Goal: Transaction & Acquisition: Purchase product/service

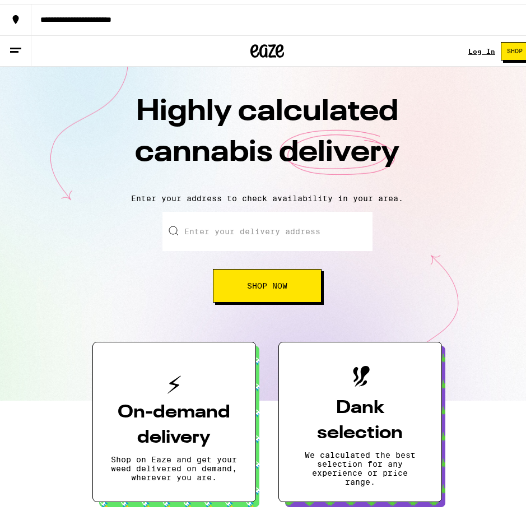
click at [269, 228] on input "Enter your delivery address" at bounding box center [268, 227] width 210 height 39
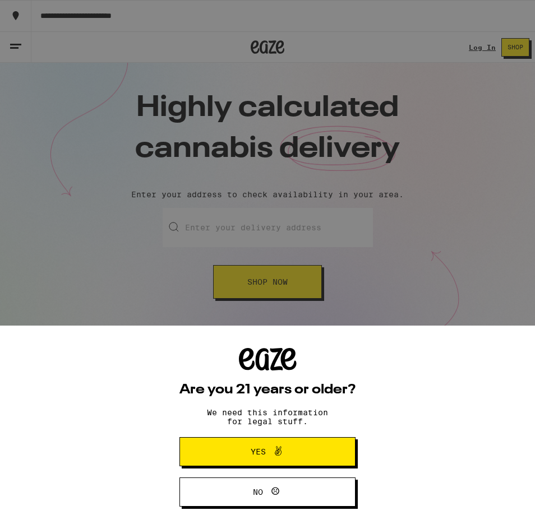
type input "1601 Barton road"
type input "Apt 108"
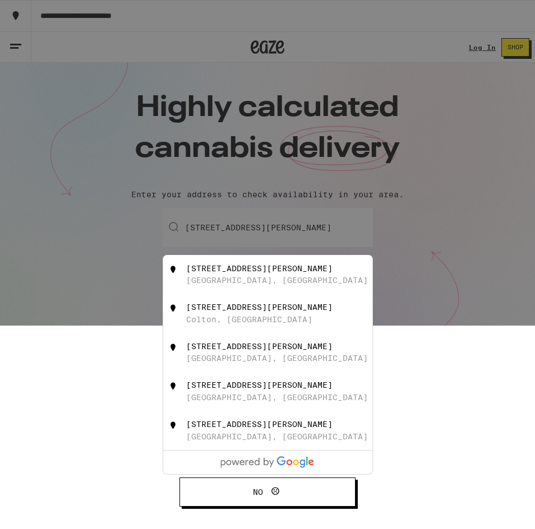
click at [270, 269] on div "1601 Barton Road Redlands, CA" at bounding box center [286, 274] width 200 height 21
type input "1601 Barton Road, Redlands, CA"
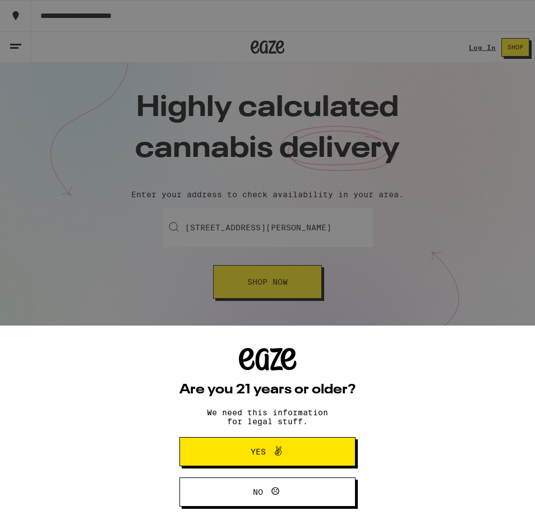
click at [292, 453] on span "Yes" at bounding box center [267, 452] width 85 height 15
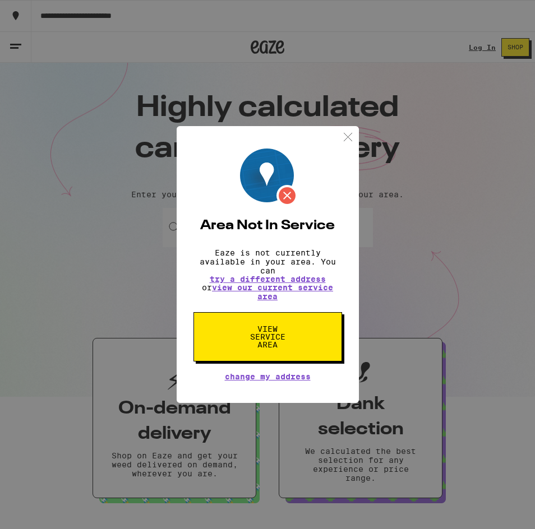
click at [253, 340] on span "View Service Area" at bounding box center [268, 337] width 58 height 24
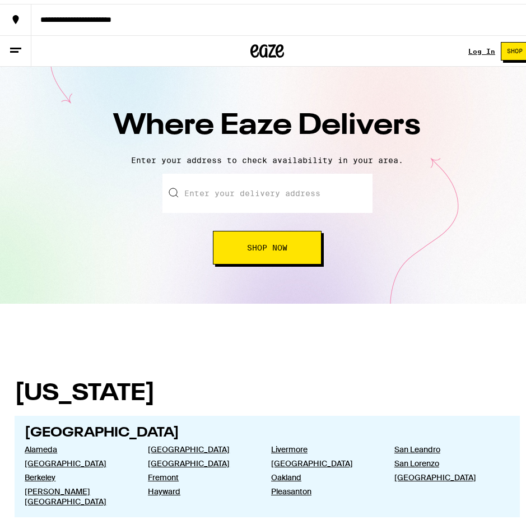
click at [249, 190] on input "text" at bounding box center [268, 189] width 210 height 39
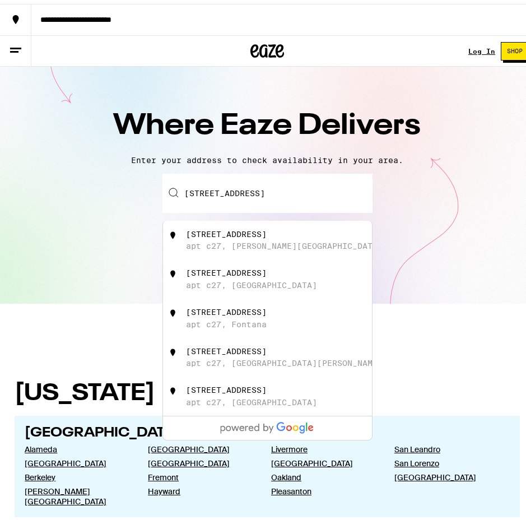
click at [256, 245] on div "apt c27, Moreno Valley" at bounding box center [284, 242] width 197 height 9
type input "24115 Cottonwood Ave apt c27, Moreno Valley, CA"
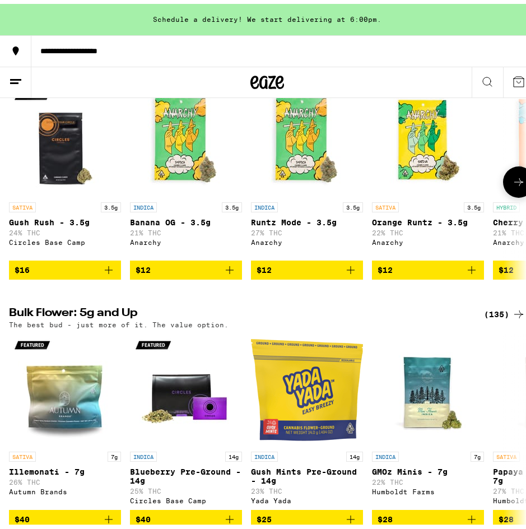
scroll to position [729, 0]
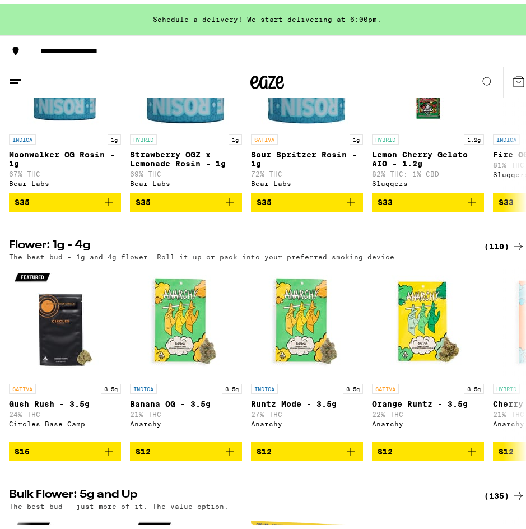
click at [22, 66] on button at bounding box center [15, 78] width 31 height 31
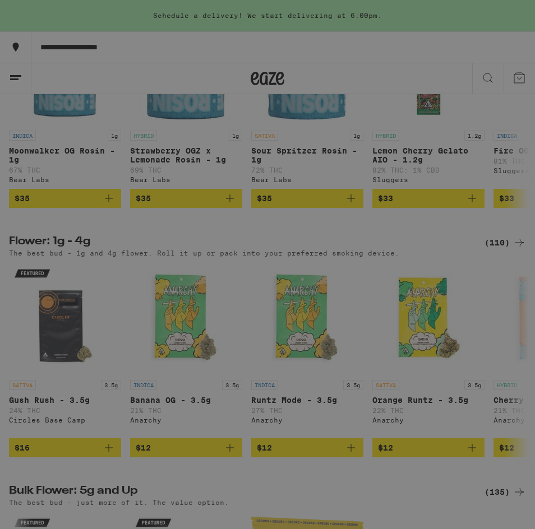
click at [93, 235] on div "Concentrates" at bounding box center [80, 237] width 80 height 13
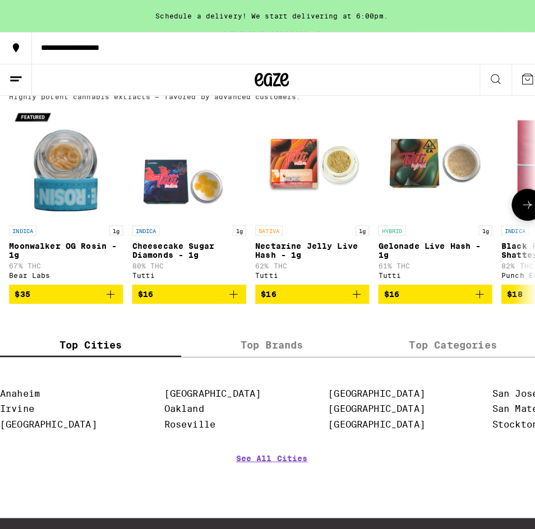
scroll to position [112, 0]
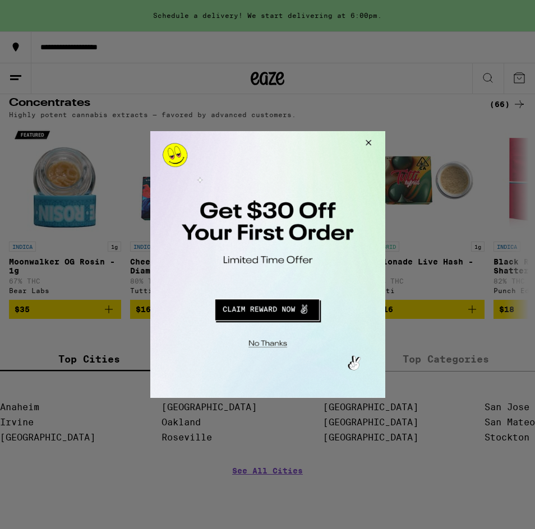
click at [288, 311] on button "Redirect to URL" at bounding box center [266, 308] width 195 height 27
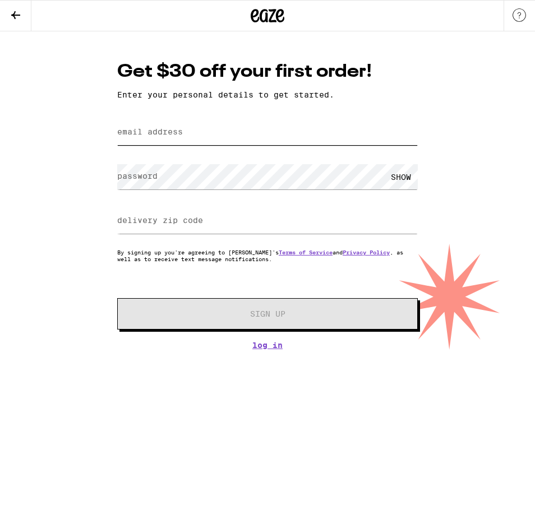
click at [241, 138] on input "email address" at bounding box center [267, 132] width 301 height 25
type input "[EMAIL_ADDRESS][DOMAIN_NAME]"
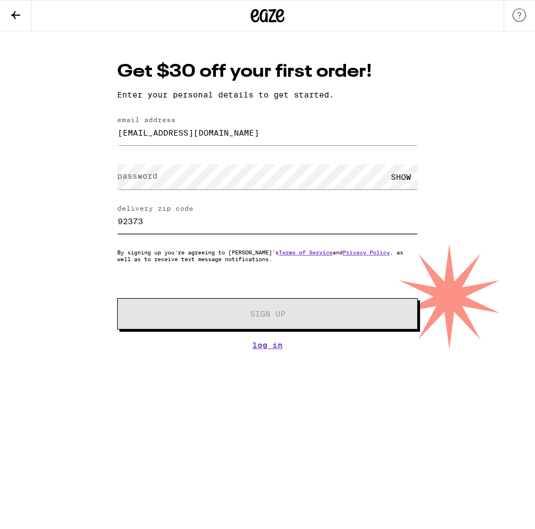
click at [160, 225] on input "92373" at bounding box center [267, 221] width 301 height 25
type input "92553"
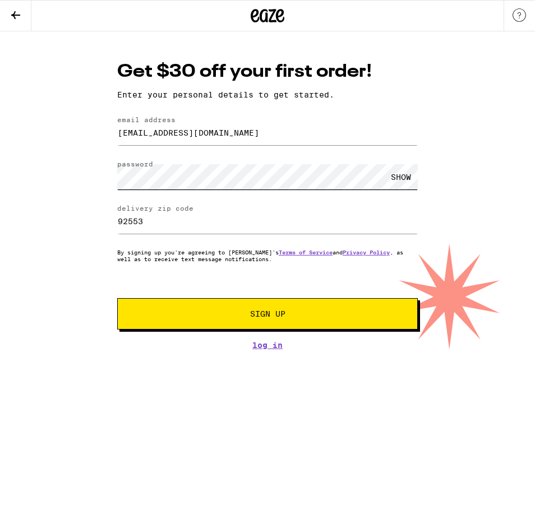
click at [117, 298] on button "Sign Up" at bounding box center [267, 313] width 301 height 31
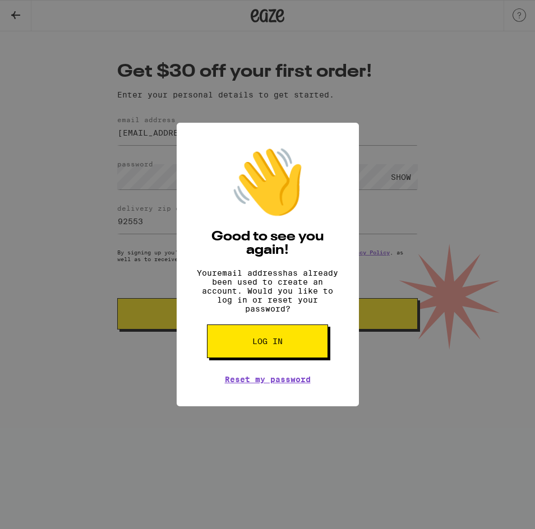
click at [276, 345] on span "Log in" at bounding box center [267, 342] width 30 height 8
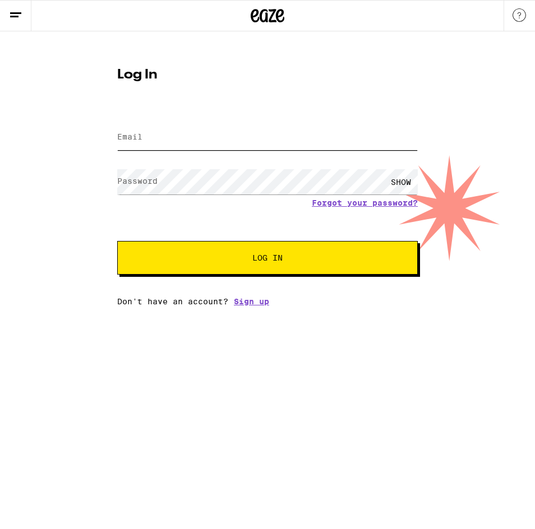
type input "[EMAIL_ADDRESS][DOMAIN_NAME]"
click at [272, 262] on span "Log In" at bounding box center [267, 258] width 30 height 8
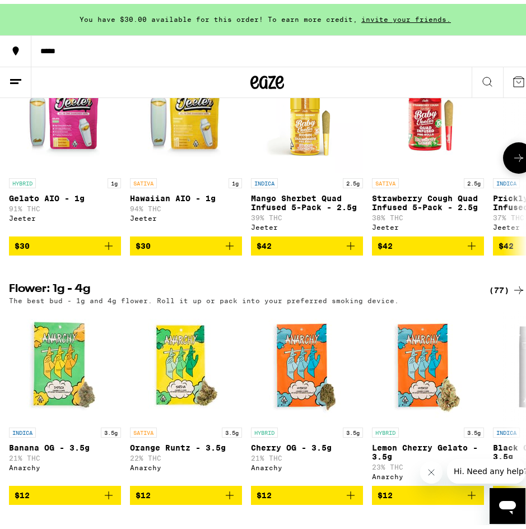
scroll to position [336, 0]
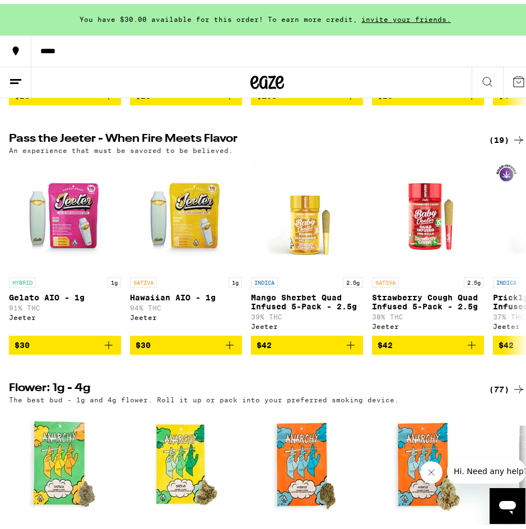
click at [20, 72] on icon at bounding box center [15, 77] width 13 height 13
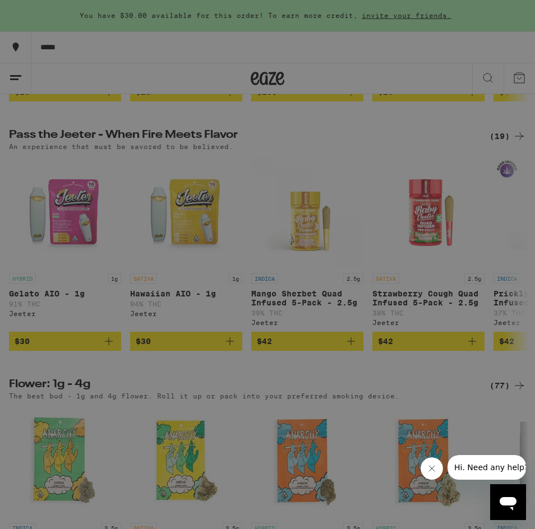
click at [85, 193] on div "Concentrates" at bounding box center [80, 191] width 80 height 13
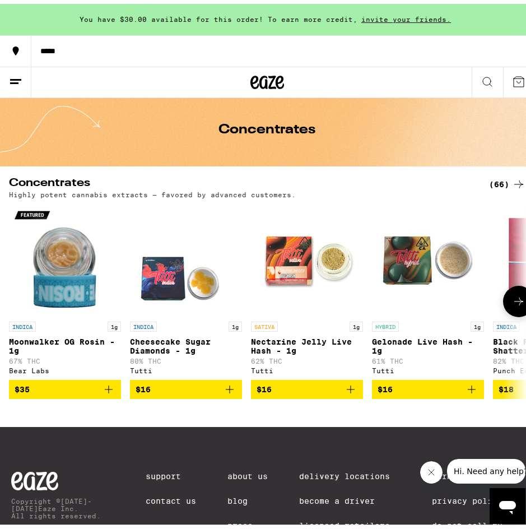
scroll to position [56, 0]
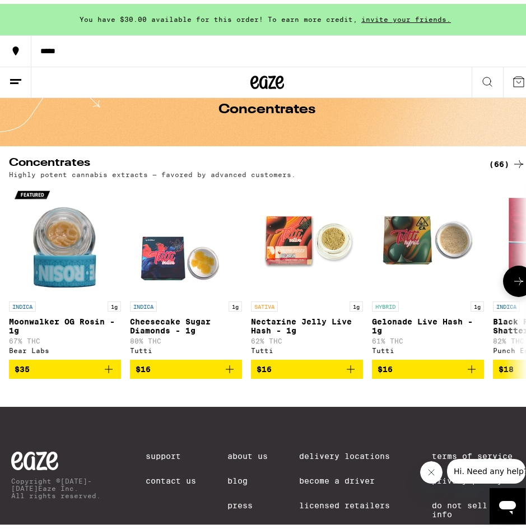
click at [512, 284] on icon at bounding box center [518, 277] width 13 height 13
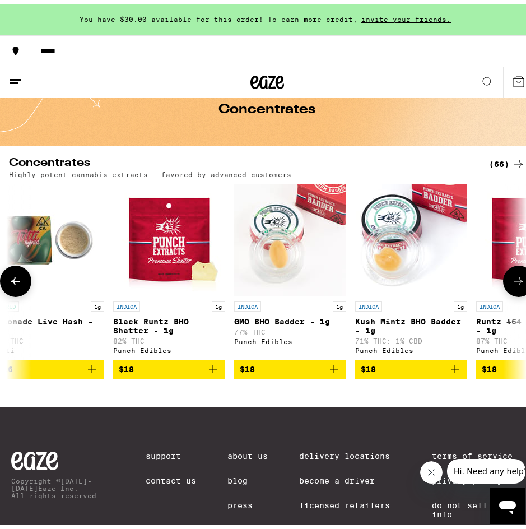
scroll to position [0, 386]
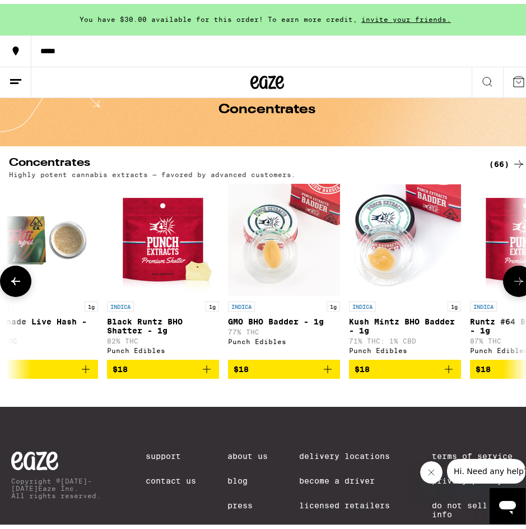
click at [512, 284] on icon at bounding box center [518, 277] width 13 height 13
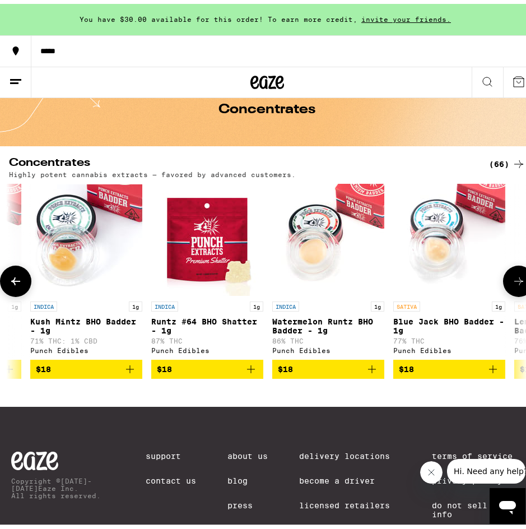
scroll to position [0, 773]
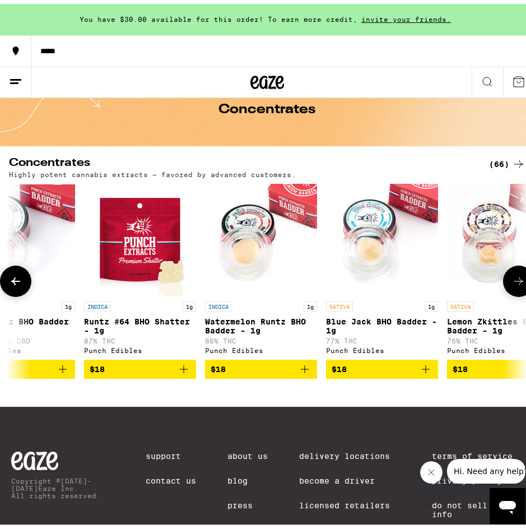
click at [512, 284] on icon at bounding box center [518, 277] width 13 height 13
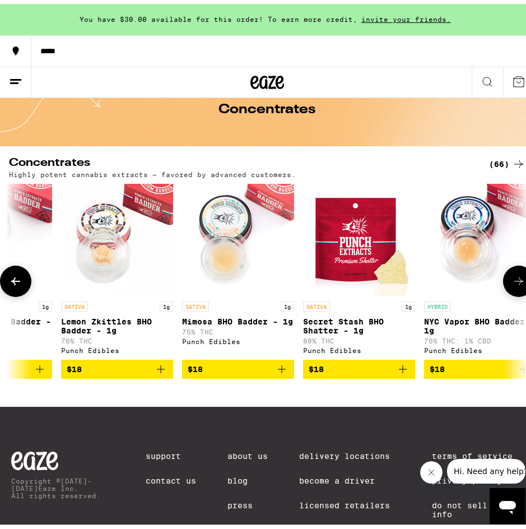
click at [512, 284] on icon at bounding box center [518, 277] width 13 height 13
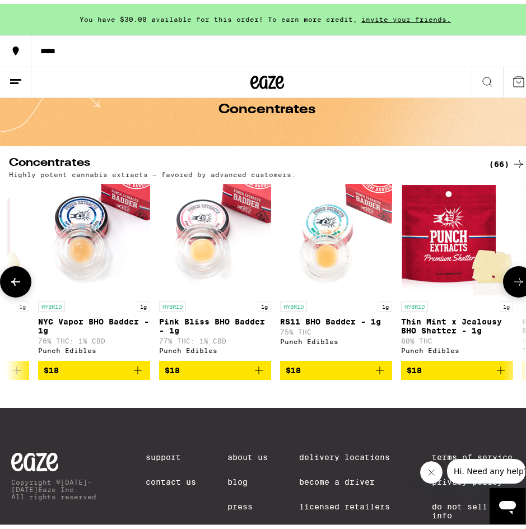
click at [512, 285] on icon at bounding box center [518, 277] width 13 height 13
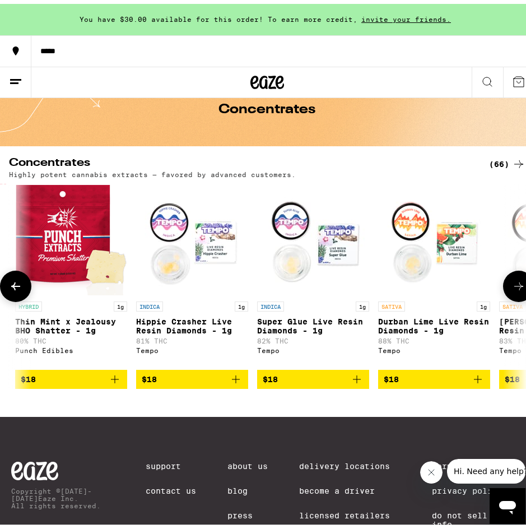
click at [512, 288] on icon at bounding box center [518, 282] width 13 height 13
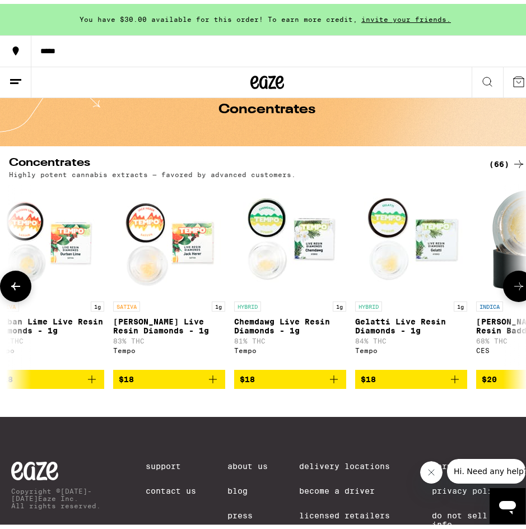
click at [512, 288] on icon at bounding box center [518, 282] width 13 height 13
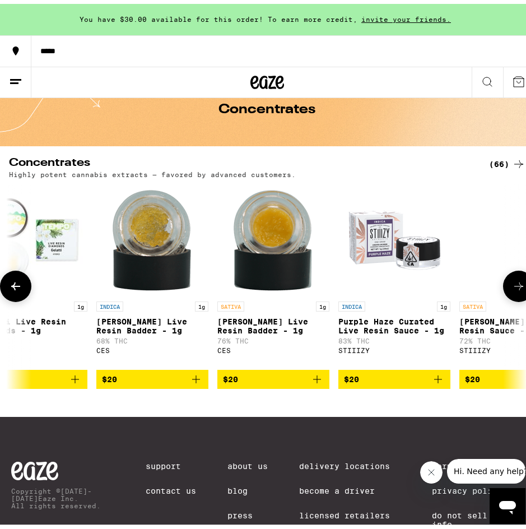
scroll to position [0, 2704]
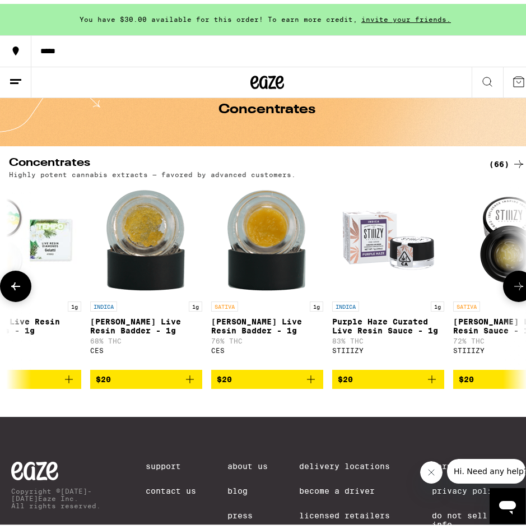
click at [512, 288] on icon at bounding box center [518, 282] width 13 height 13
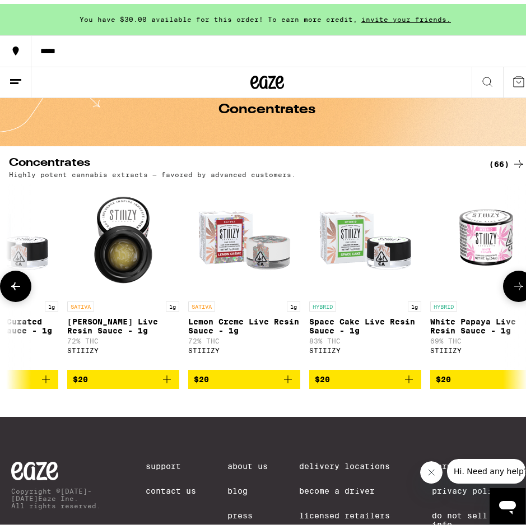
click at [512, 288] on icon at bounding box center [518, 282] width 13 height 13
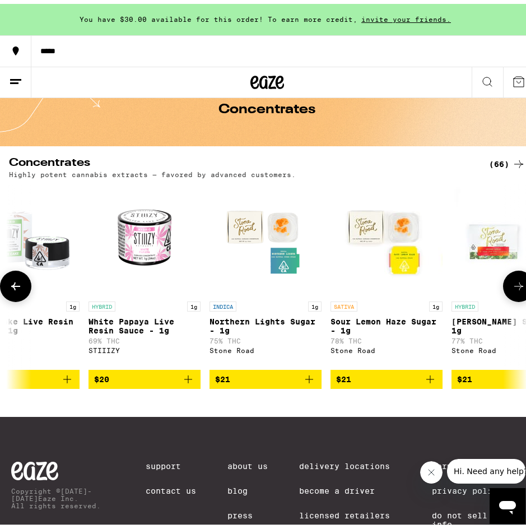
scroll to position [0, 3477]
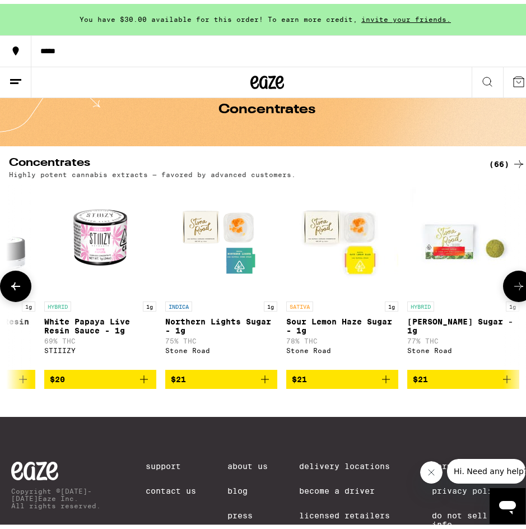
click at [512, 288] on icon at bounding box center [518, 282] width 13 height 13
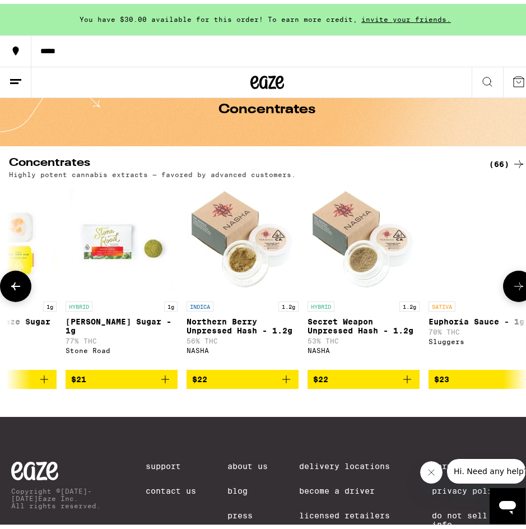
scroll to position [0, 3863]
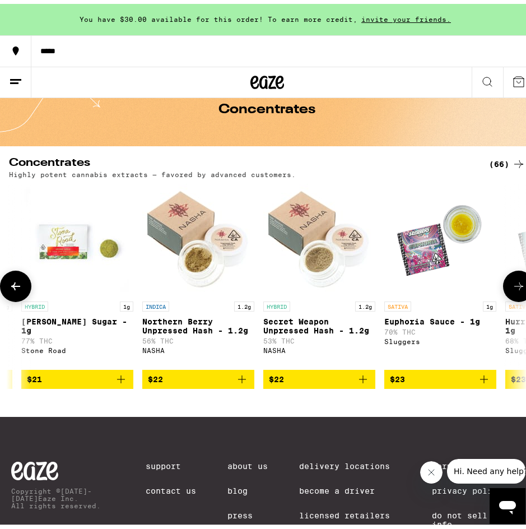
click at [512, 288] on icon at bounding box center [518, 282] width 13 height 13
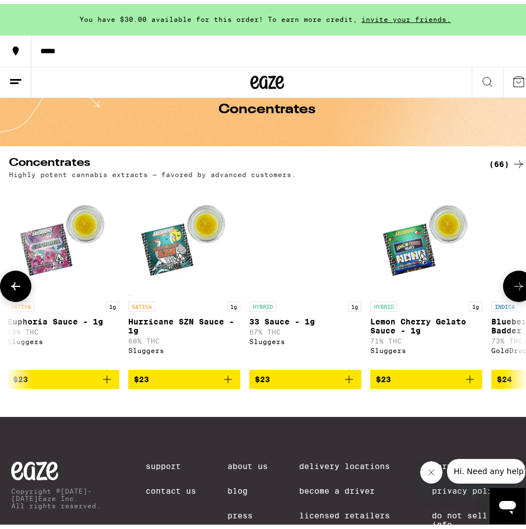
scroll to position [0, 4249]
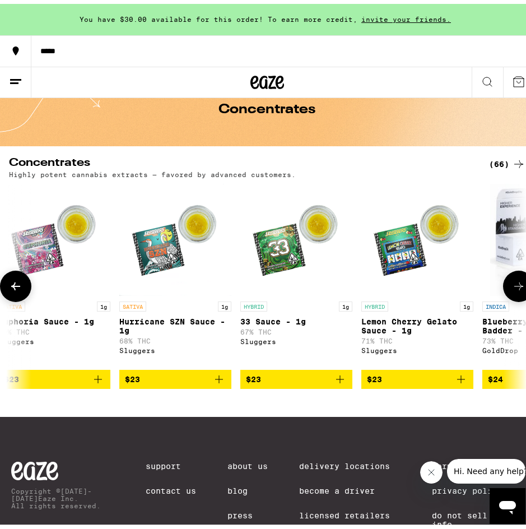
click at [512, 288] on icon at bounding box center [518, 282] width 13 height 13
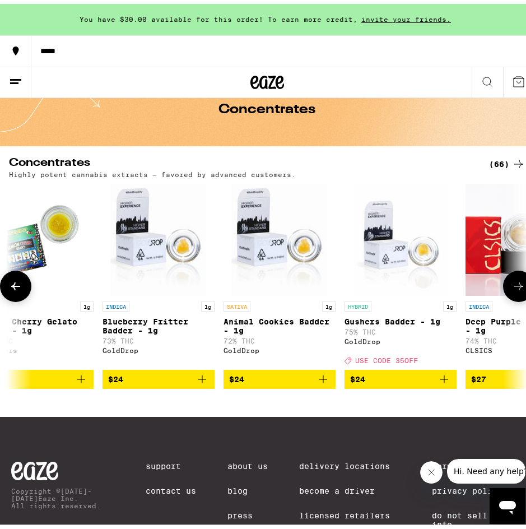
scroll to position [0, 4636]
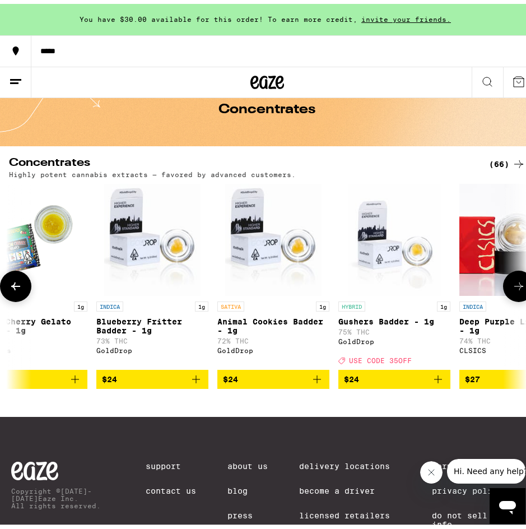
click at [512, 287] on icon at bounding box center [518, 282] width 13 height 13
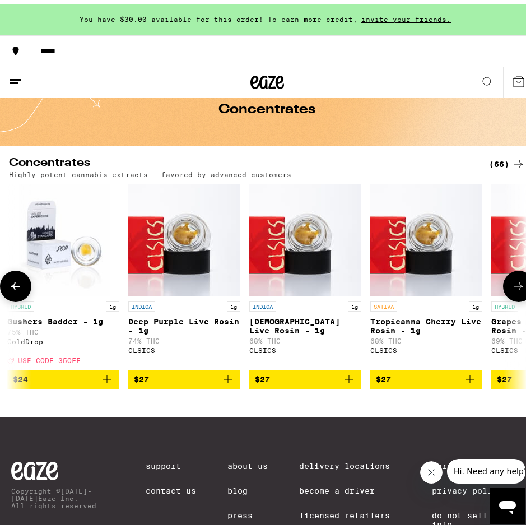
scroll to position [0, 5022]
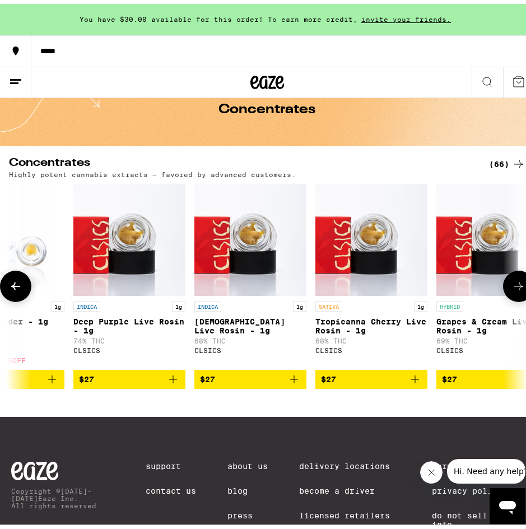
click at [512, 287] on icon at bounding box center [518, 282] width 13 height 13
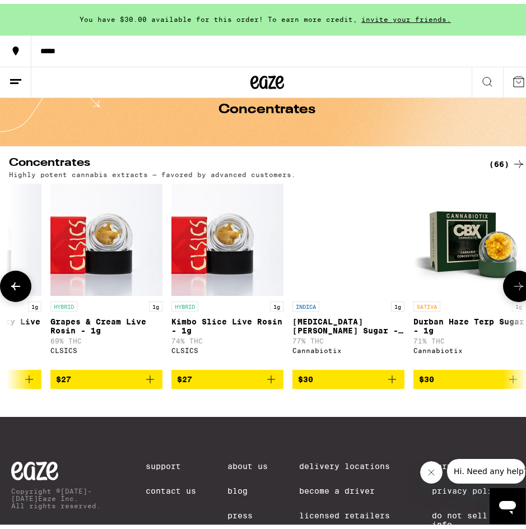
click at [512, 287] on icon at bounding box center [518, 282] width 13 height 13
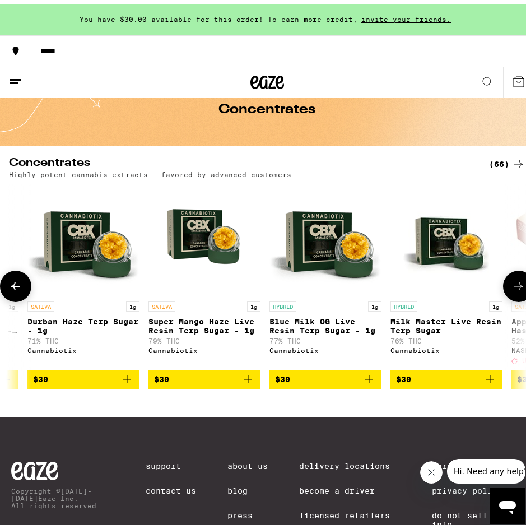
click at [512, 287] on icon at bounding box center [518, 282] width 13 height 13
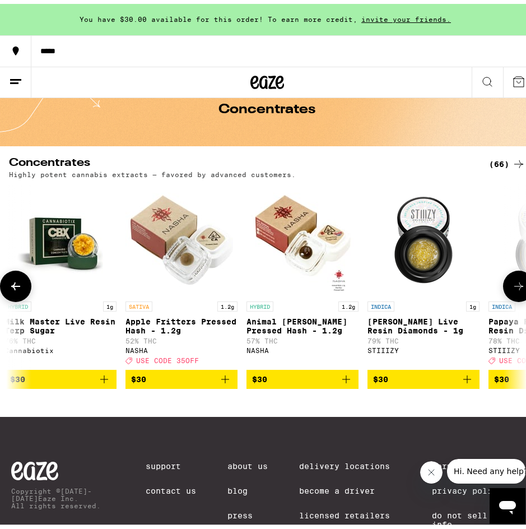
click at [512, 287] on icon at bounding box center [518, 282] width 13 height 13
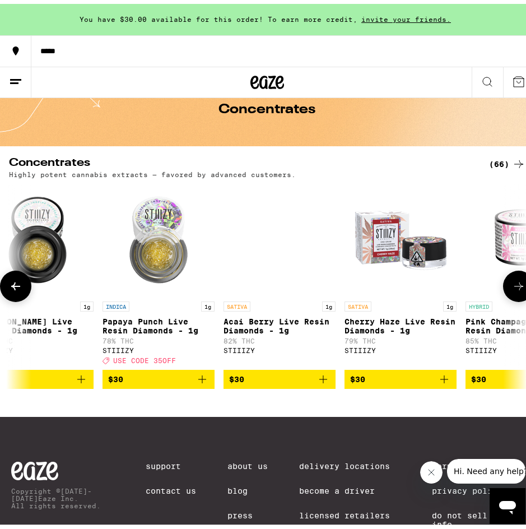
click at [512, 287] on icon at bounding box center [518, 282] width 13 height 13
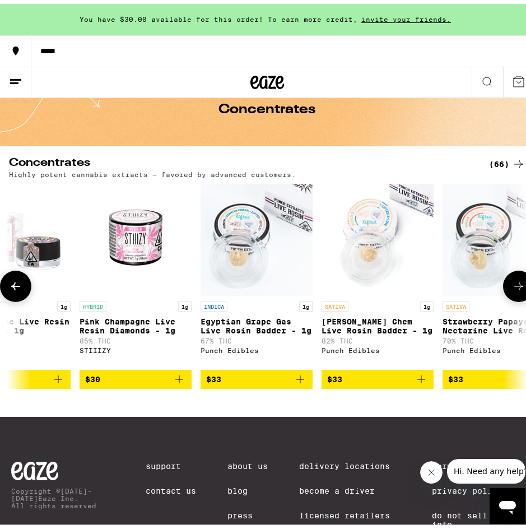
click at [515, 287] on icon at bounding box center [519, 283] width 9 height 8
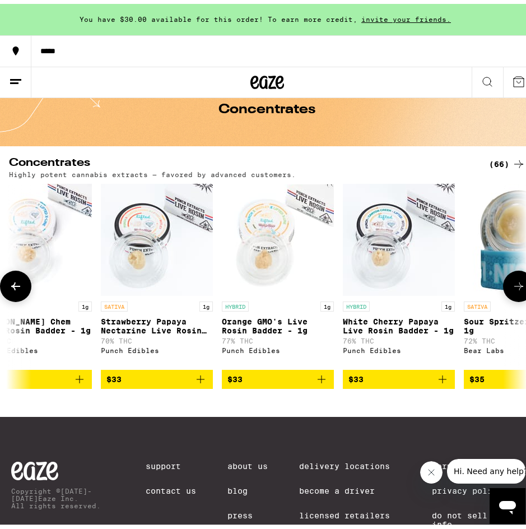
scroll to position [0, 7340]
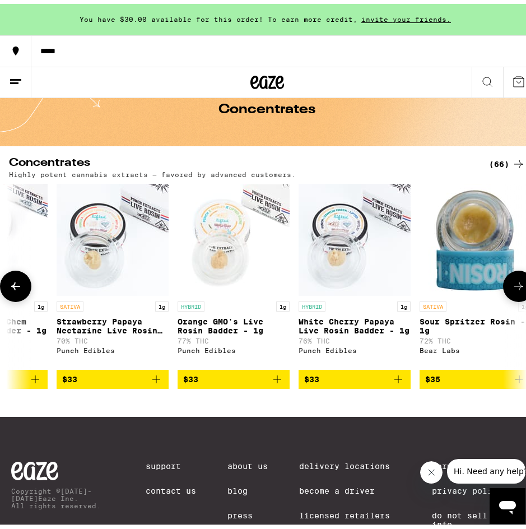
click at [512, 286] on icon at bounding box center [518, 282] width 13 height 13
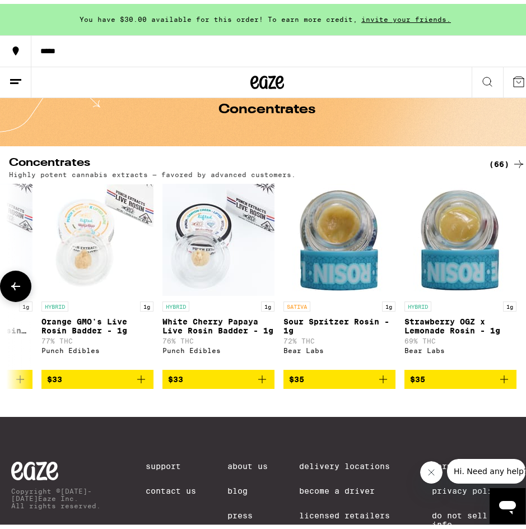
scroll to position [0, 7485]
click at [515, 160] on icon at bounding box center [519, 160] width 9 height 8
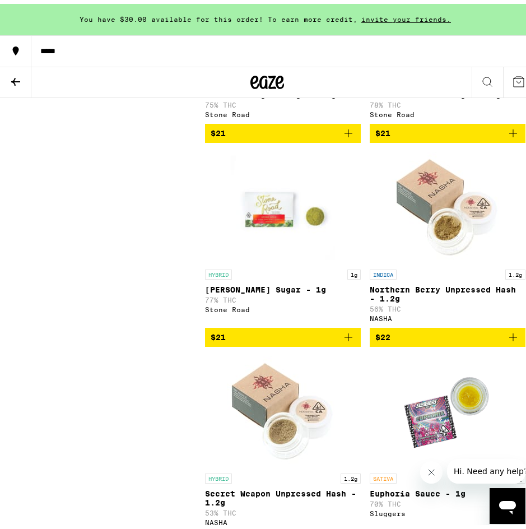
scroll to position [3252, 0]
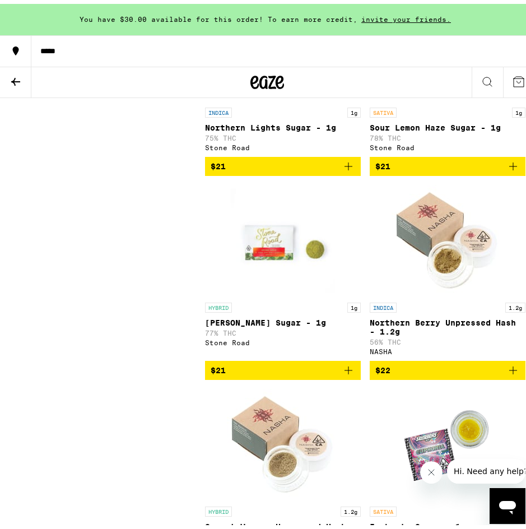
click at [297, 172] on button "$21" at bounding box center [283, 162] width 156 height 19
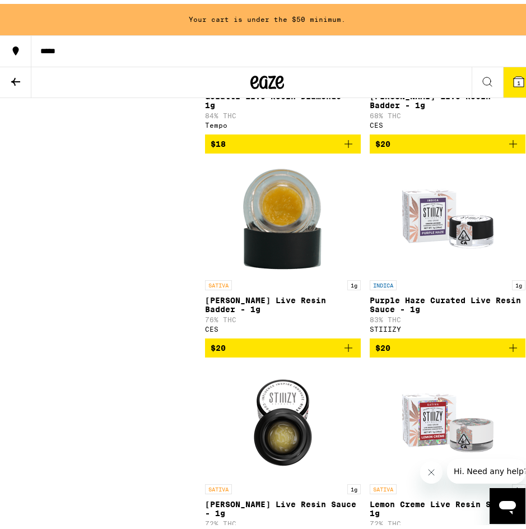
scroll to position [2355, 0]
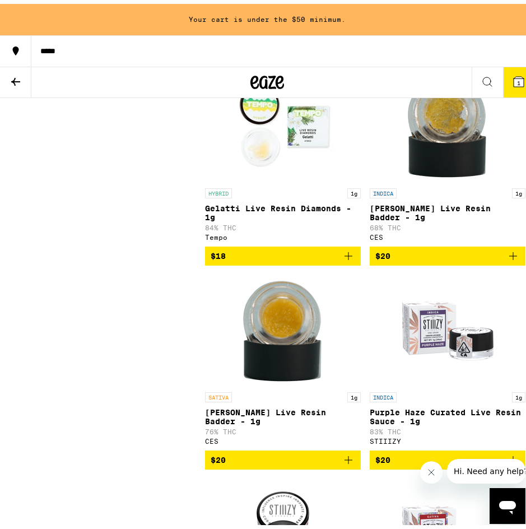
click at [245, 259] on span "$18" at bounding box center [283, 252] width 145 height 13
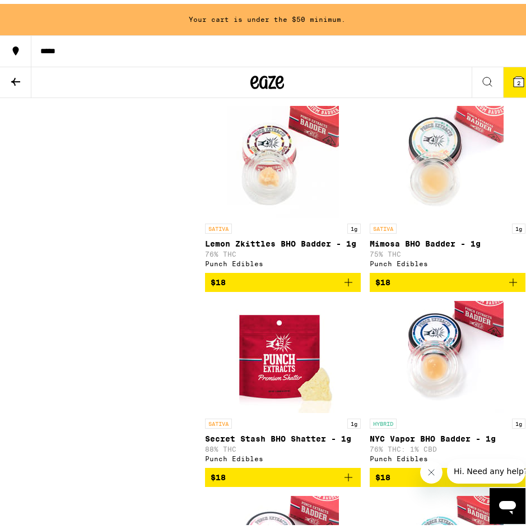
scroll to position [953, 0]
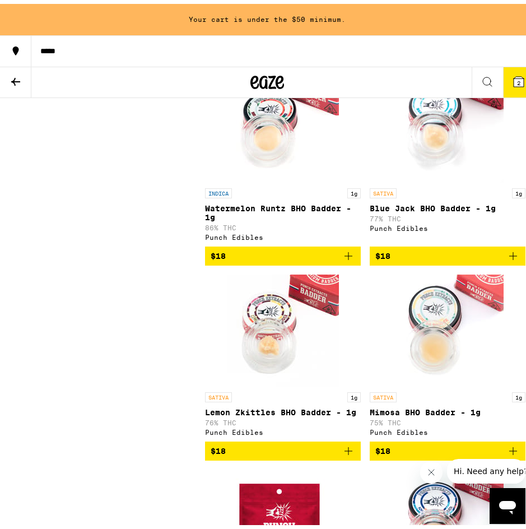
click at [427, 259] on span "$18" at bounding box center [448, 252] width 145 height 13
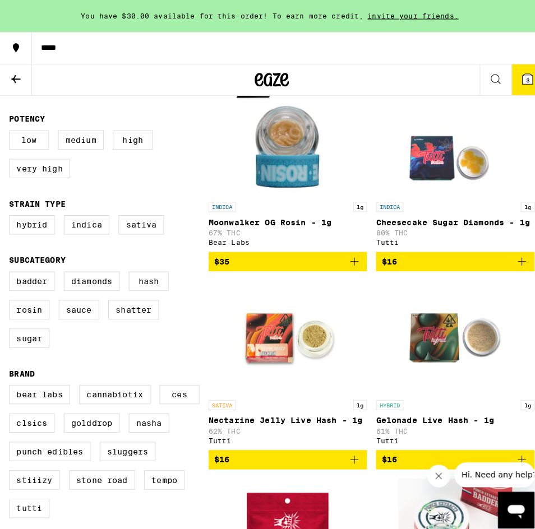
scroll to position [0, 0]
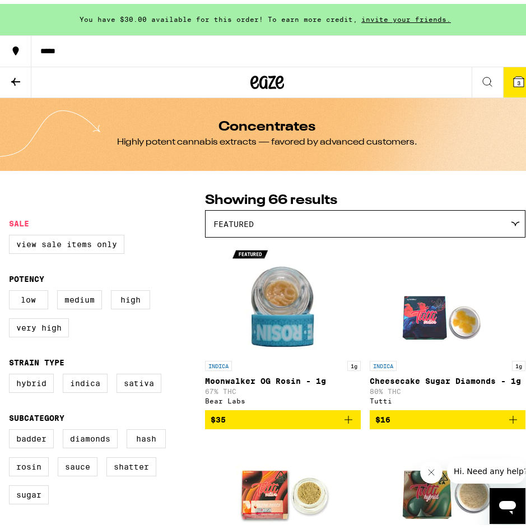
click at [322, 423] on span "$35" at bounding box center [283, 415] width 145 height 13
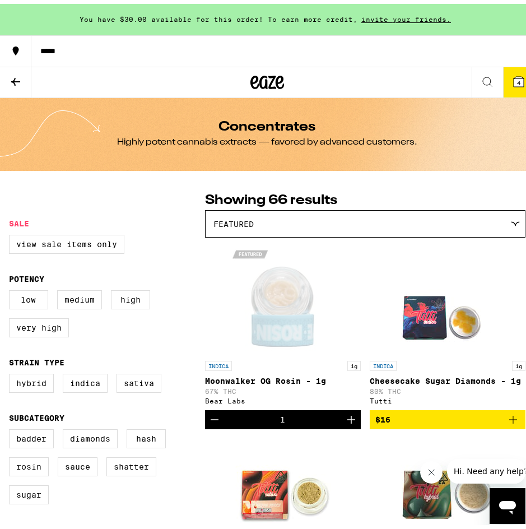
click at [514, 74] on icon at bounding box center [519, 78] width 10 height 10
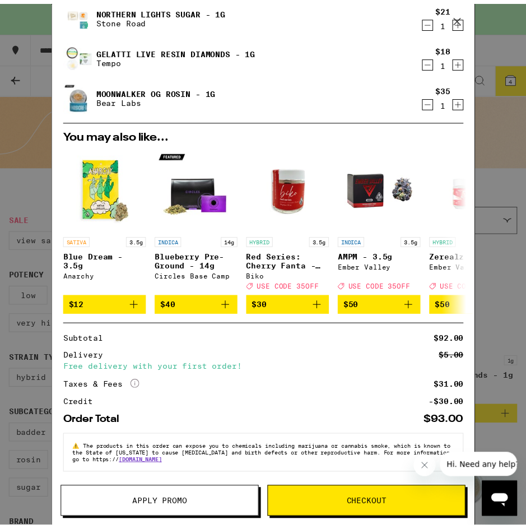
scroll to position [124, 0]
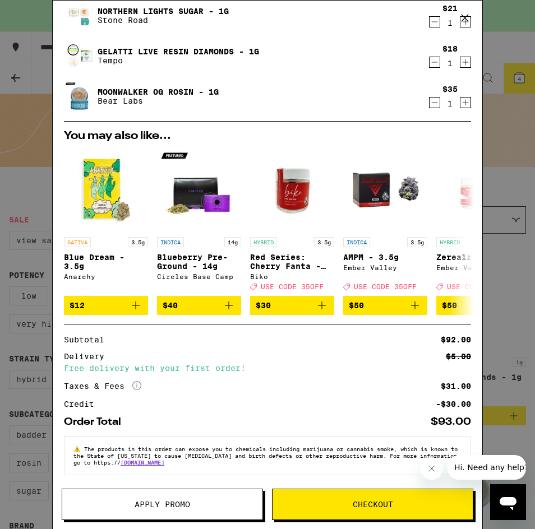
click at [307, 495] on button "Checkout" at bounding box center [372, 504] width 201 height 31
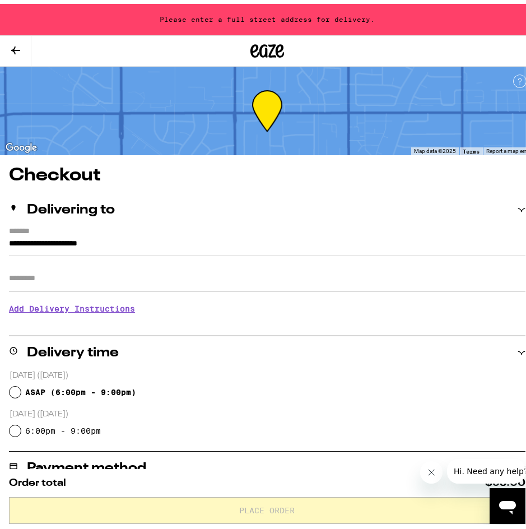
click at [107, 284] on input "Apt/Suite" at bounding box center [267, 274] width 517 height 27
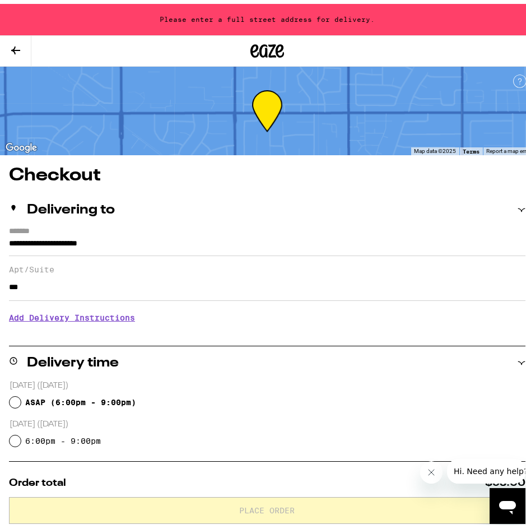
type input "***"
click at [92, 242] on input "**********" at bounding box center [267, 242] width 517 height 19
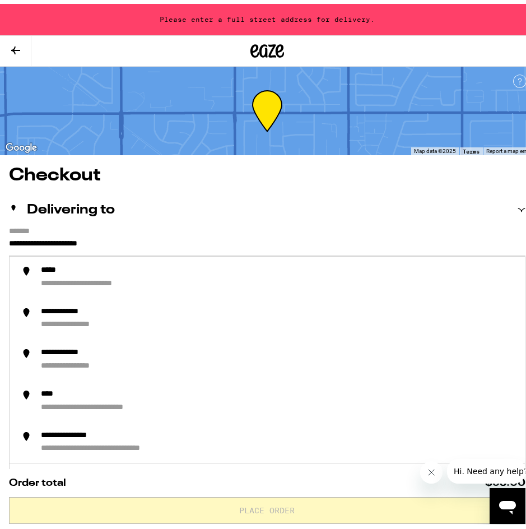
click at [44, 236] on input "**********" at bounding box center [267, 242] width 517 height 19
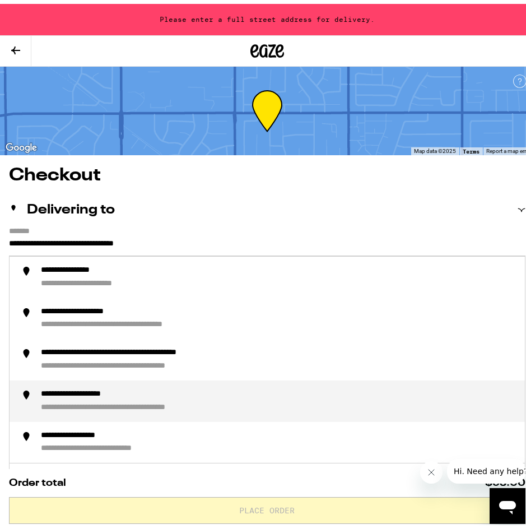
click at [113, 391] on div "**********" at bounding box center [94, 391] width 107 height 10
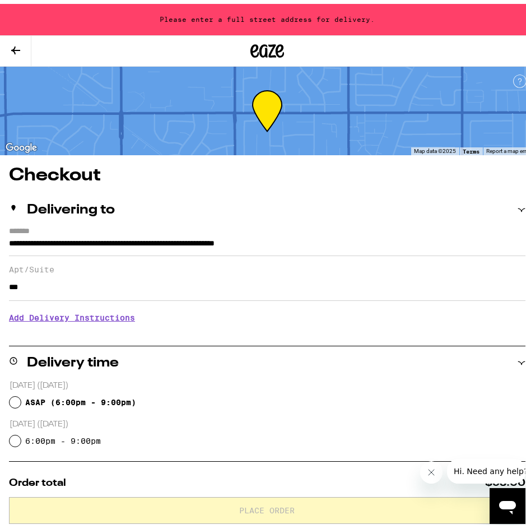
type input "**********"
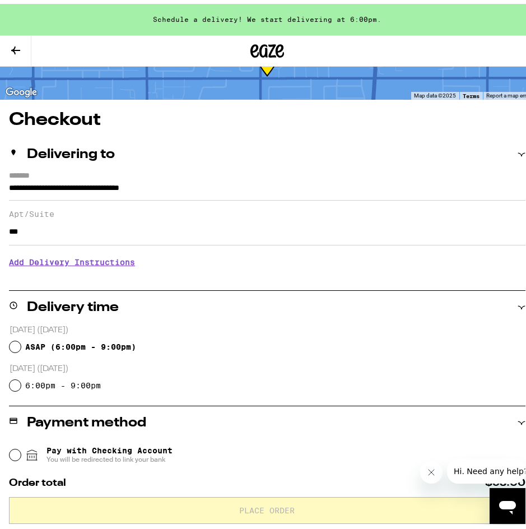
scroll to position [56, 0]
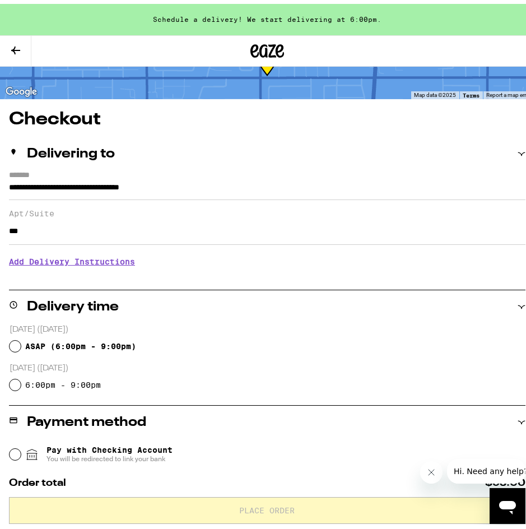
click at [33, 382] on label "6:00pm - 9:00pm" at bounding box center [63, 381] width 76 height 9
click at [21, 382] on input "6:00pm - 9:00pm" at bounding box center [15, 381] width 11 height 11
radio input "true"
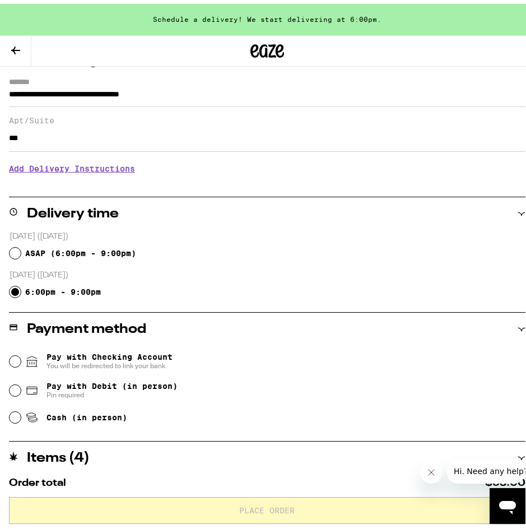
scroll to position [168, 0]
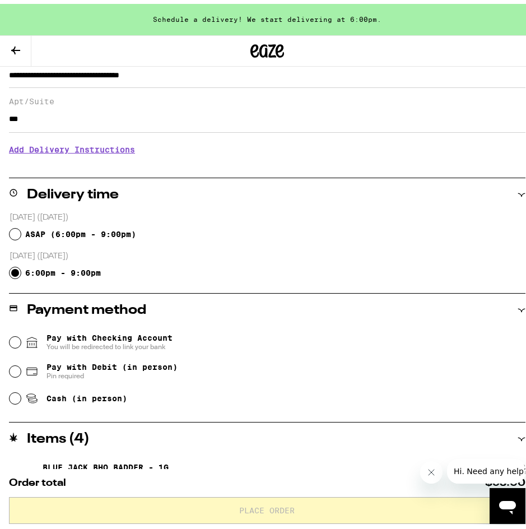
click at [141, 335] on span "Pay with Checking Account You will be redirected to link your bank" at bounding box center [110, 339] width 126 height 18
click at [21, 335] on input "Pay with Checking Account You will be redirected to link your bank" at bounding box center [15, 338] width 11 height 11
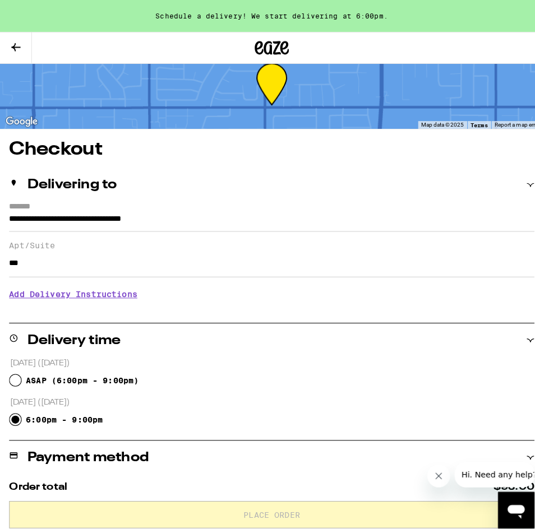
scroll to position [0, 0]
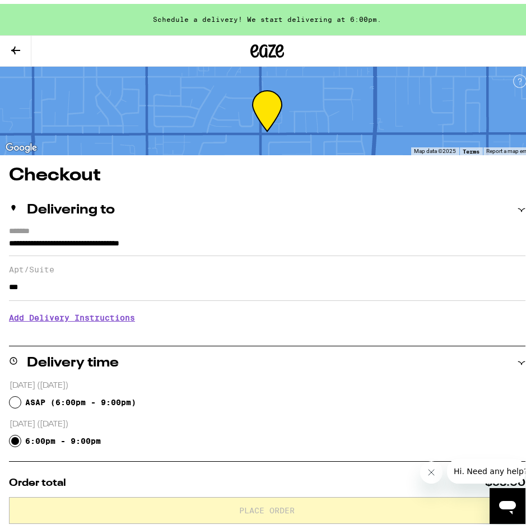
click at [19, 40] on icon at bounding box center [15, 46] width 13 height 13
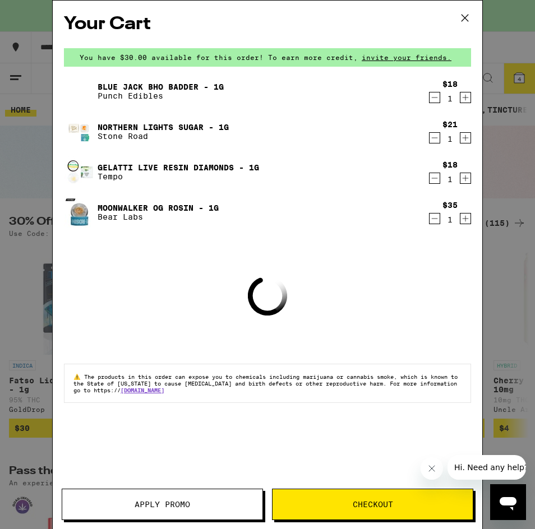
click at [199, 497] on button "Apply Promo" at bounding box center [162, 504] width 201 height 31
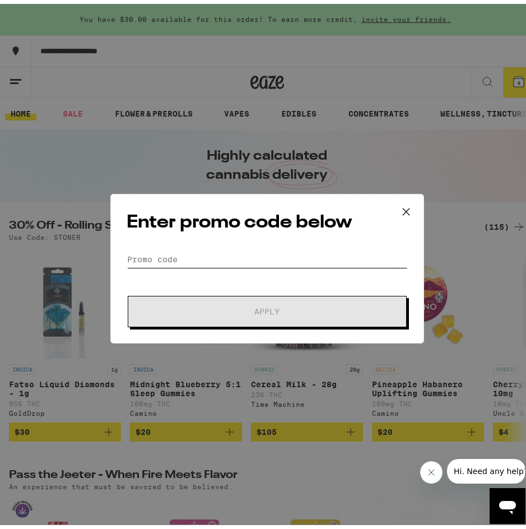
click at [191, 258] on input "Promo Code" at bounding box center [267, 255] width 281 height 17
paste input "TEN10"
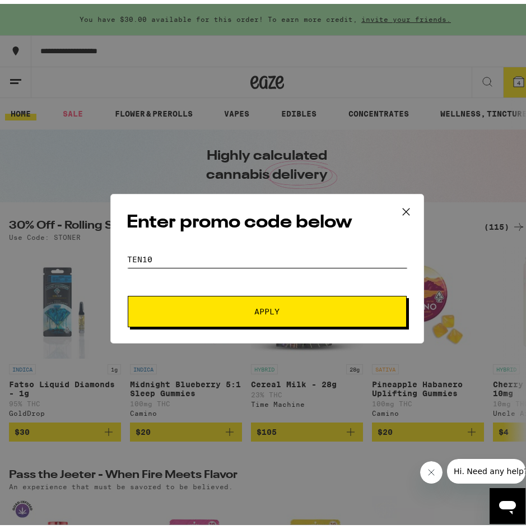
type input "TEN10"
click at [228, 316] on button "Apply" at bounding box center [267, 307] width 279 height 31
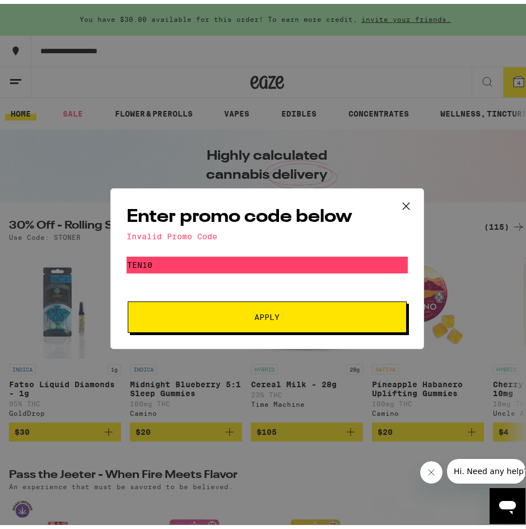
click at [189, 311] on span "Apply" at bounding box center [268, 313] width 202 height 8
click at [398, 200] on icon at bounding box center [406, 202] width 17 height 17
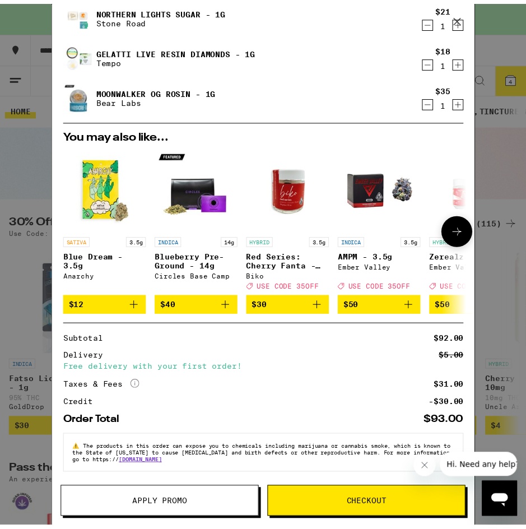
scroll to position [124, 0]
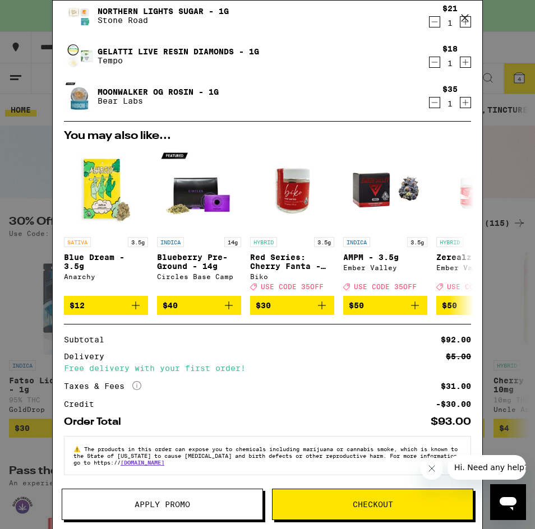
click at [472, 13] on icon at bounding box center [464, 18] width 17 height 17
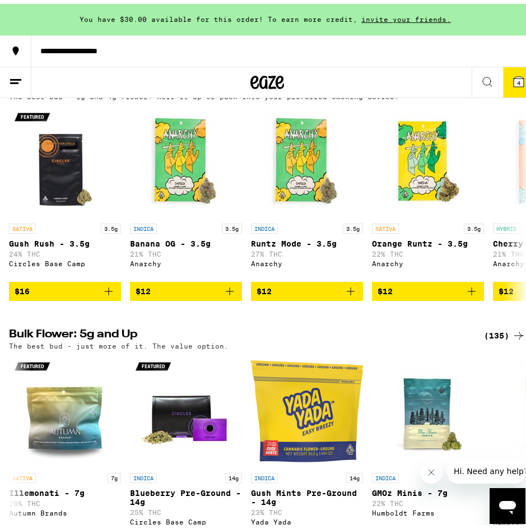
scroll to position [897, 0]
